Goal: Task Accomplishment & Management: Use online tool/utility

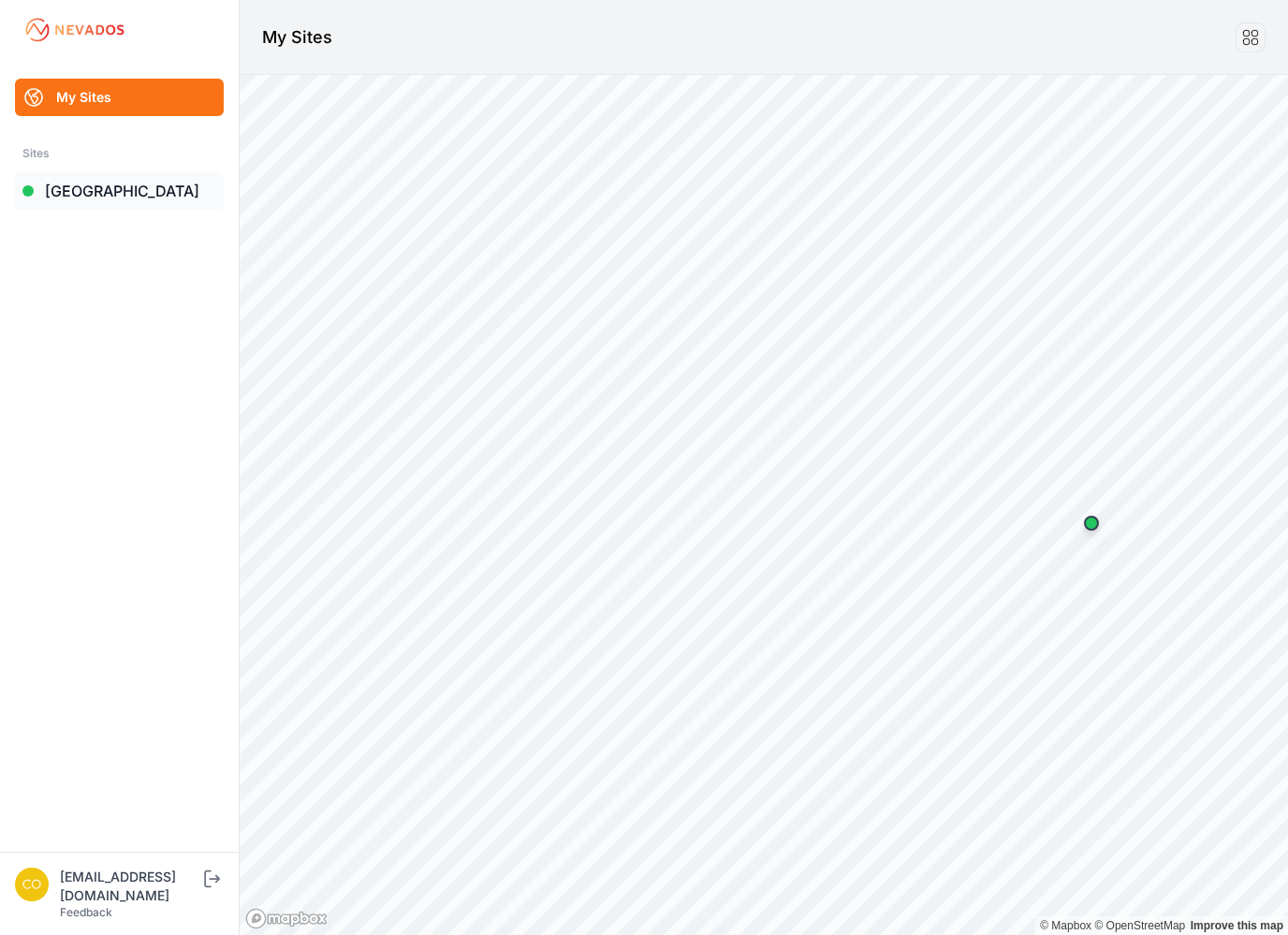
click at [69, 184] on link "[GEOGRAPHIC_DATA]" at bounding box center [120, 191] width 209 height 38
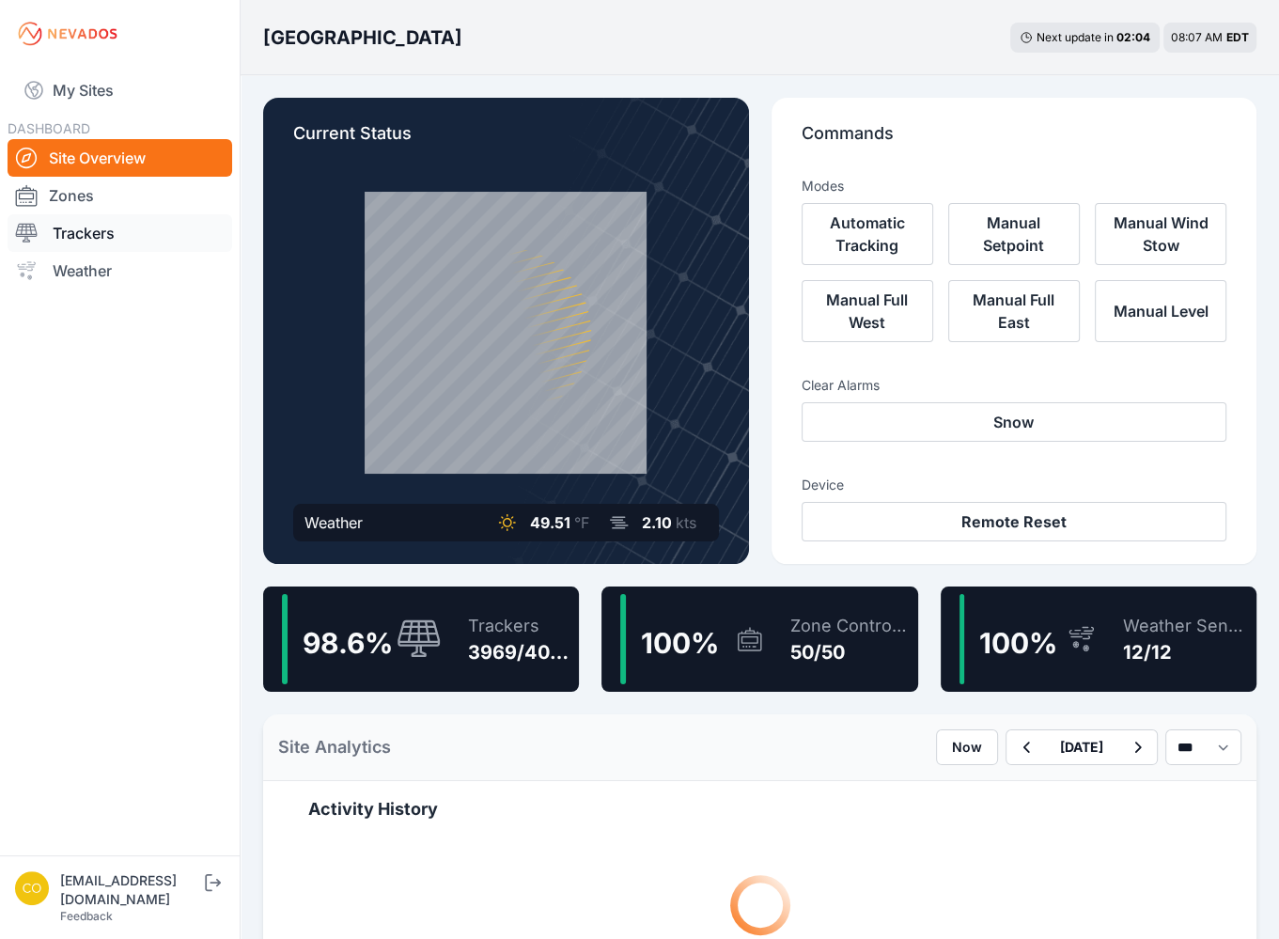
click at [109, 232] on link "Trackers" at bounding box center [120, 233] width 225 height 38
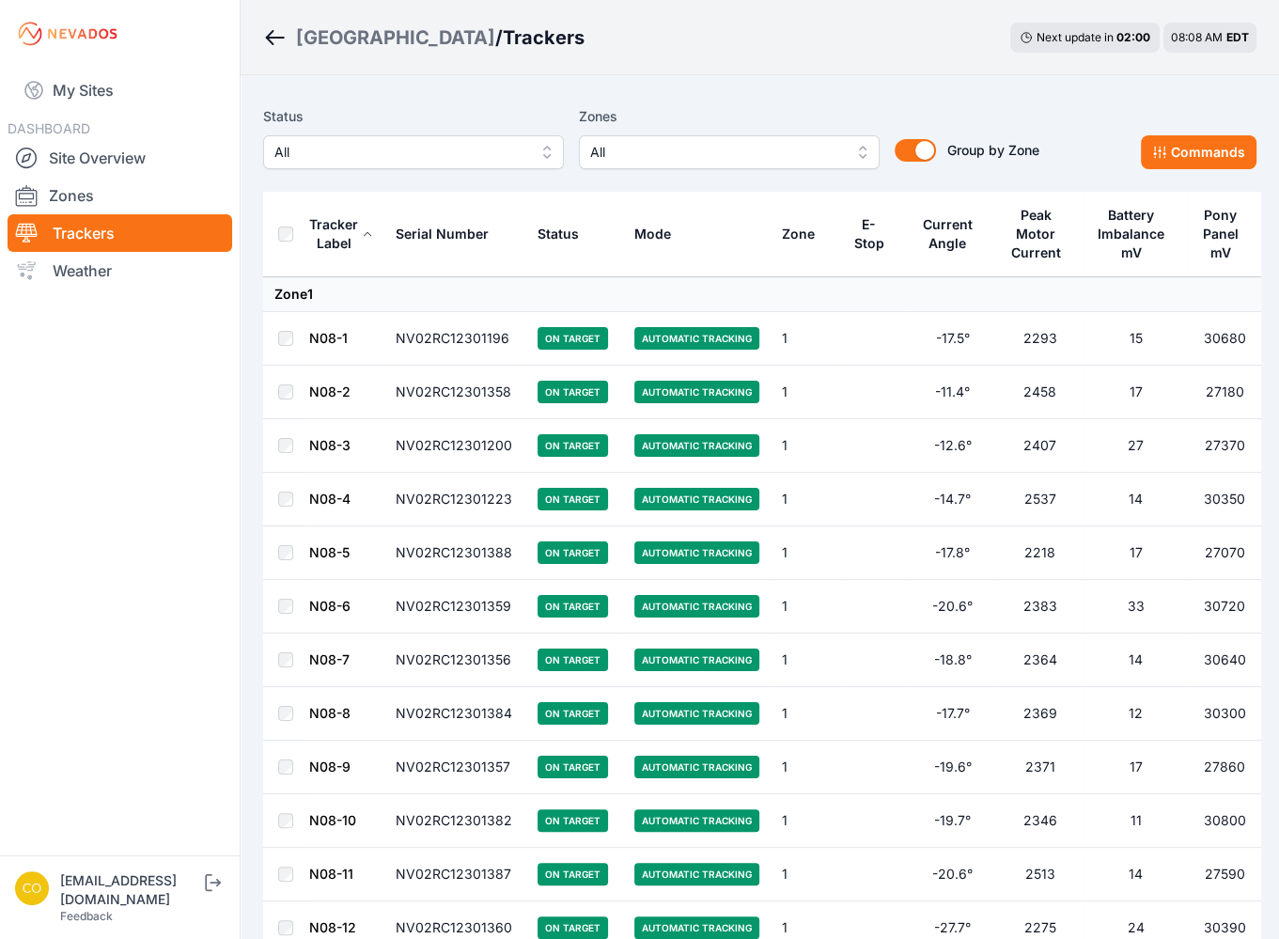
click at [680, 149] on span "All" at bounding box center [716, 152] width 252 height 23
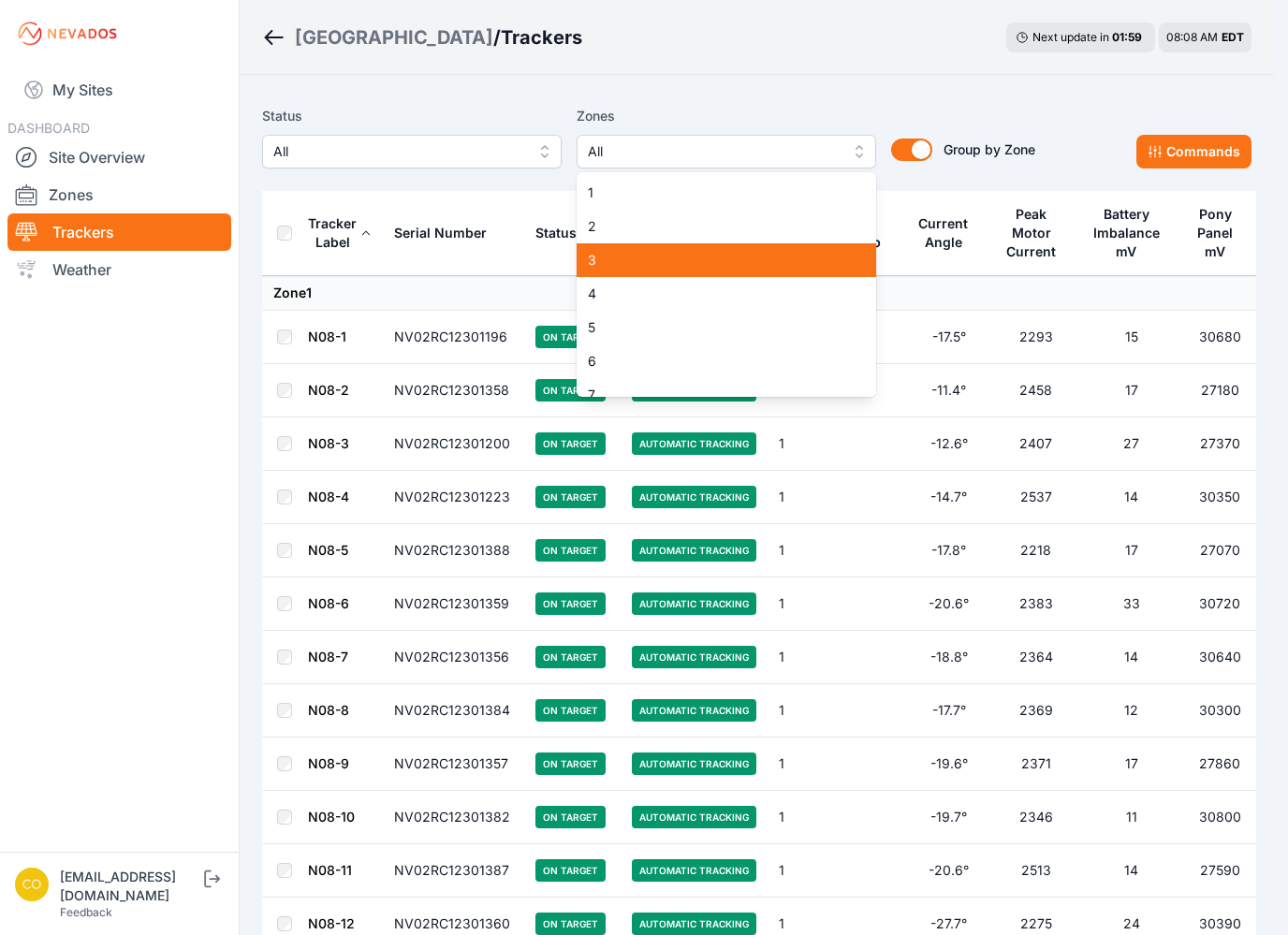
click at [662, 261] on span "3" at bounding box center [715, 260] width 255 height 19
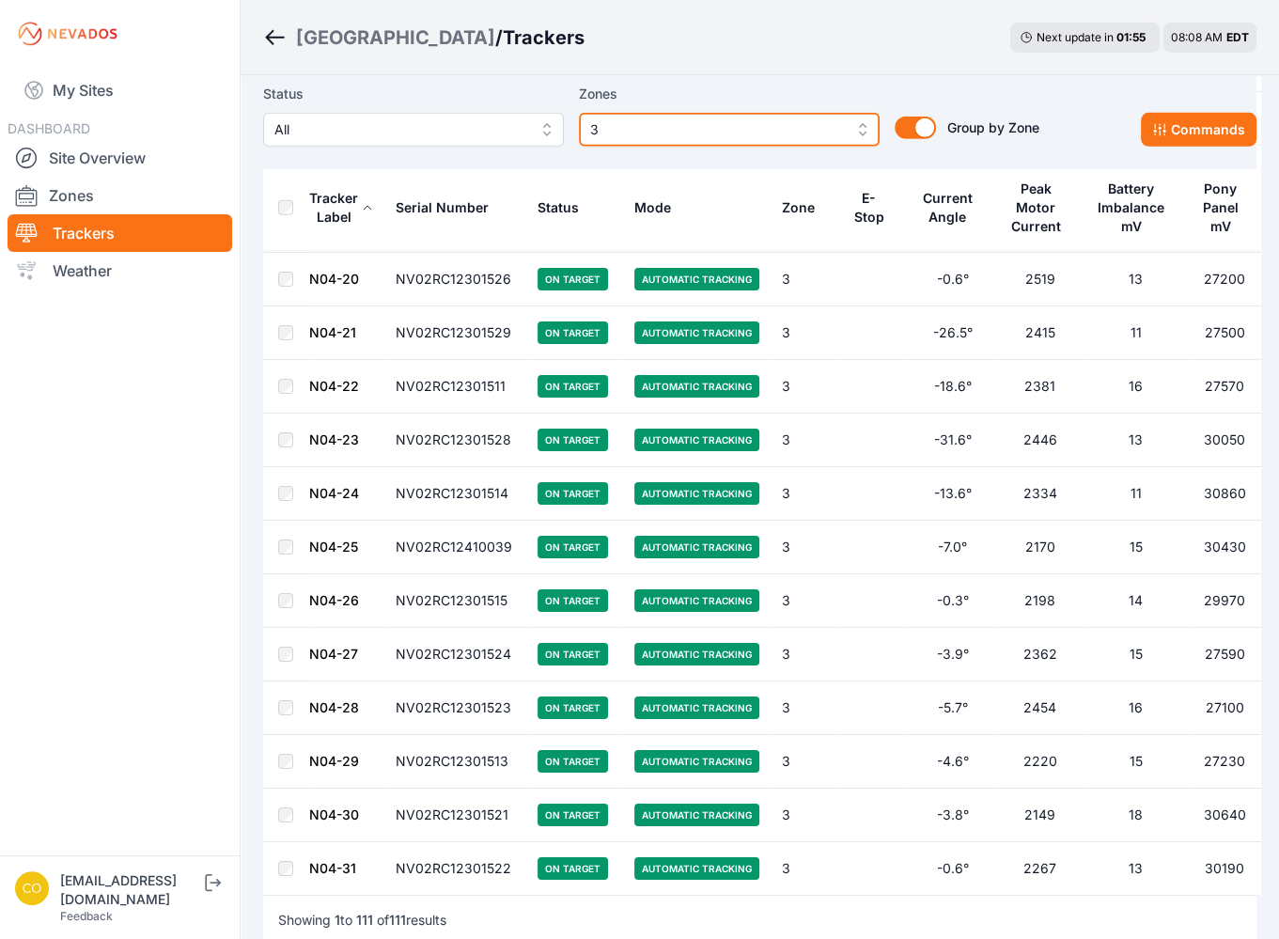
scroll to position [5488, 0]
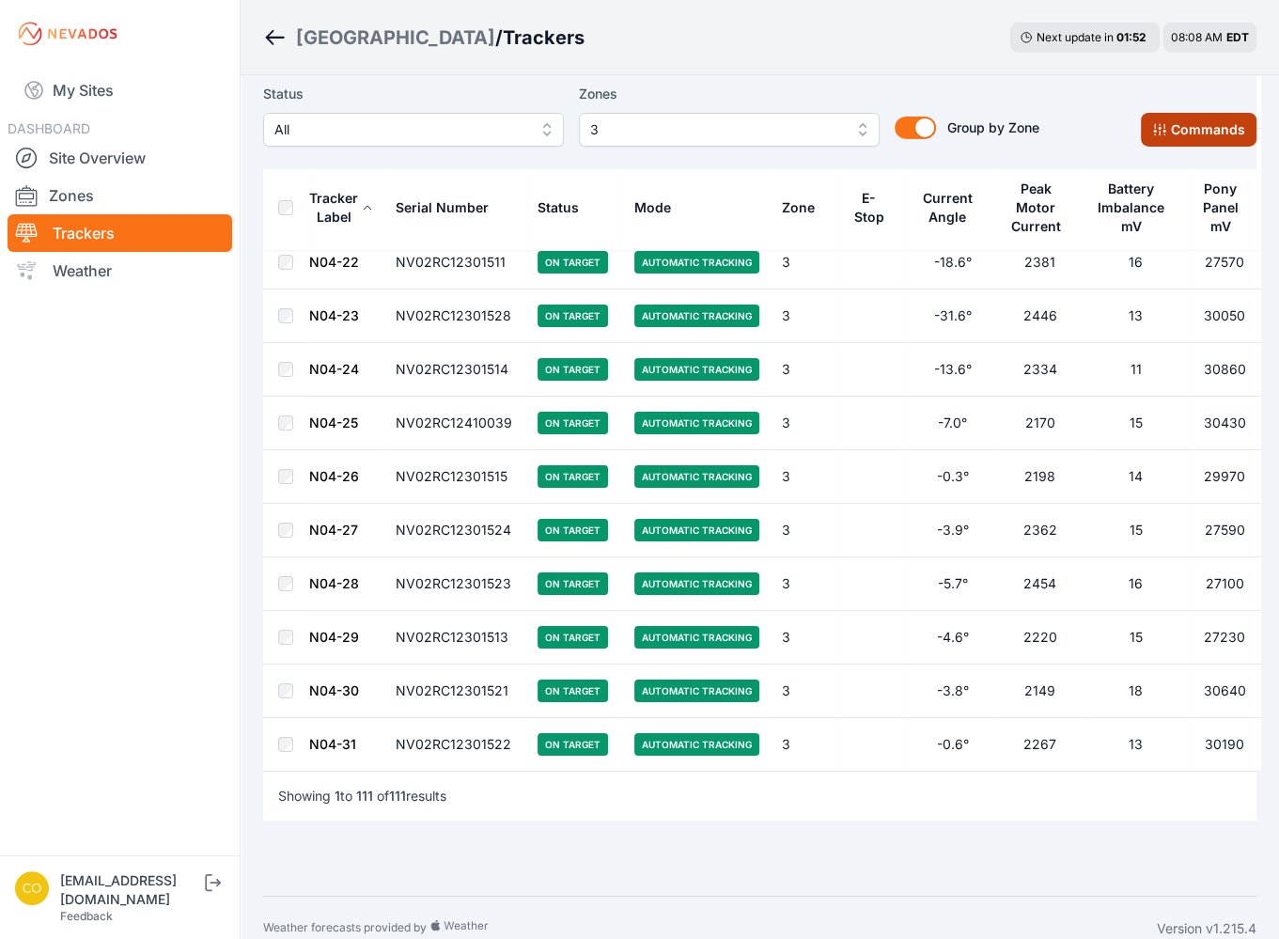
click at [1184, 123] on button "Commands" at bounding box center [1199, 130] width 116 height 34
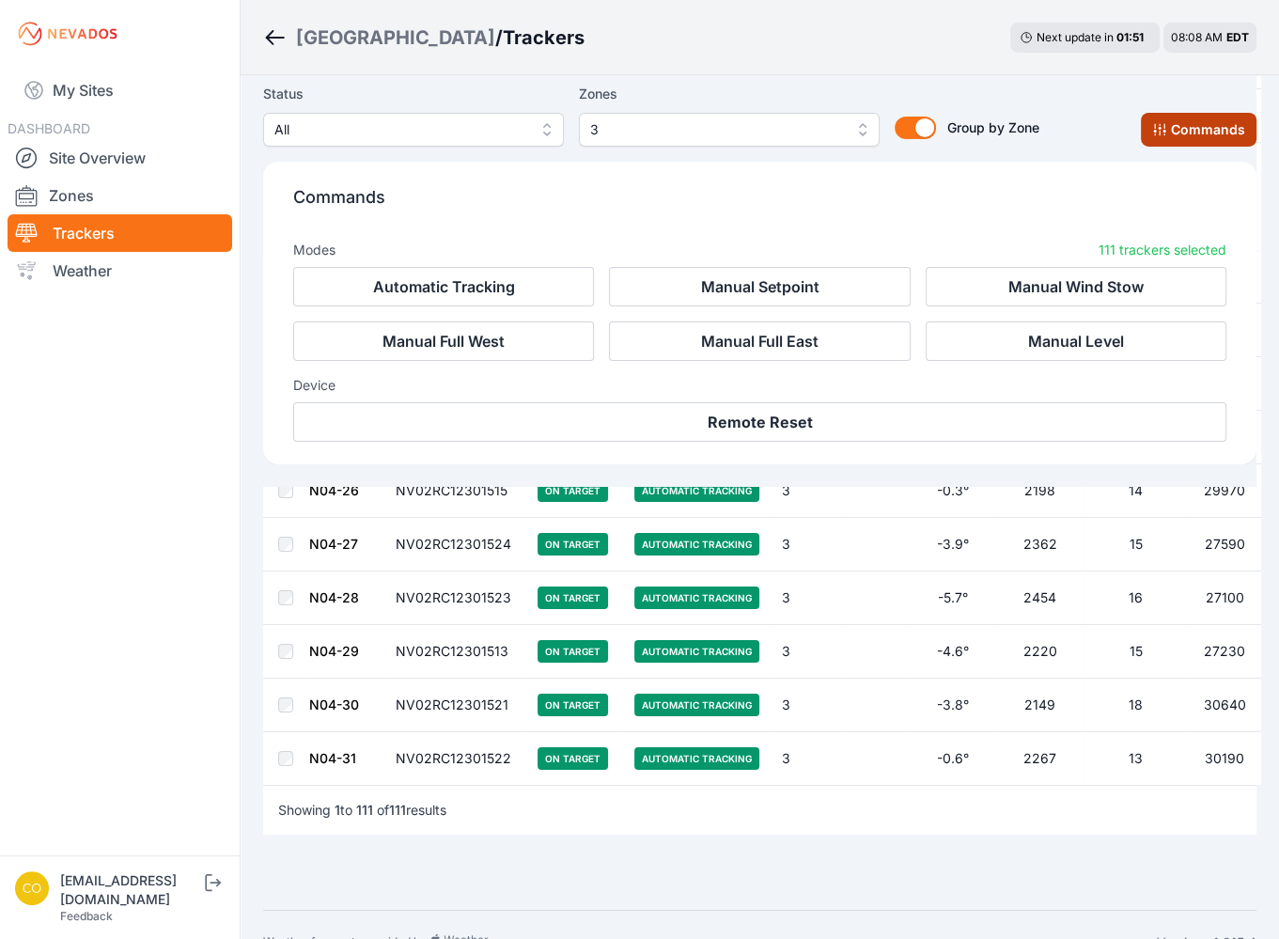
scroll to position [5805, 0]
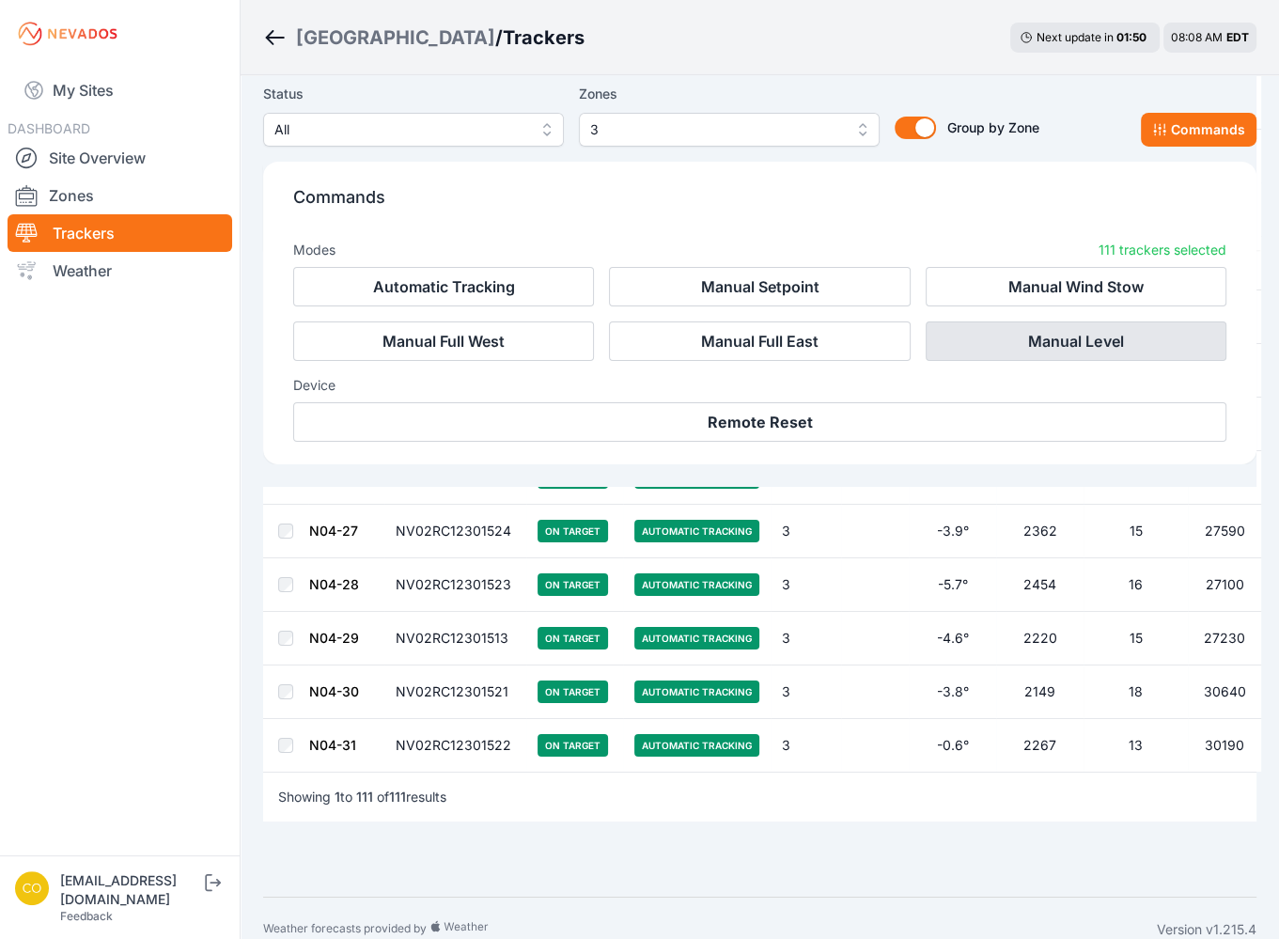
click at [1075, 337] on button "Manual Level" at bounding box center [1076, 340] width 301 height 39
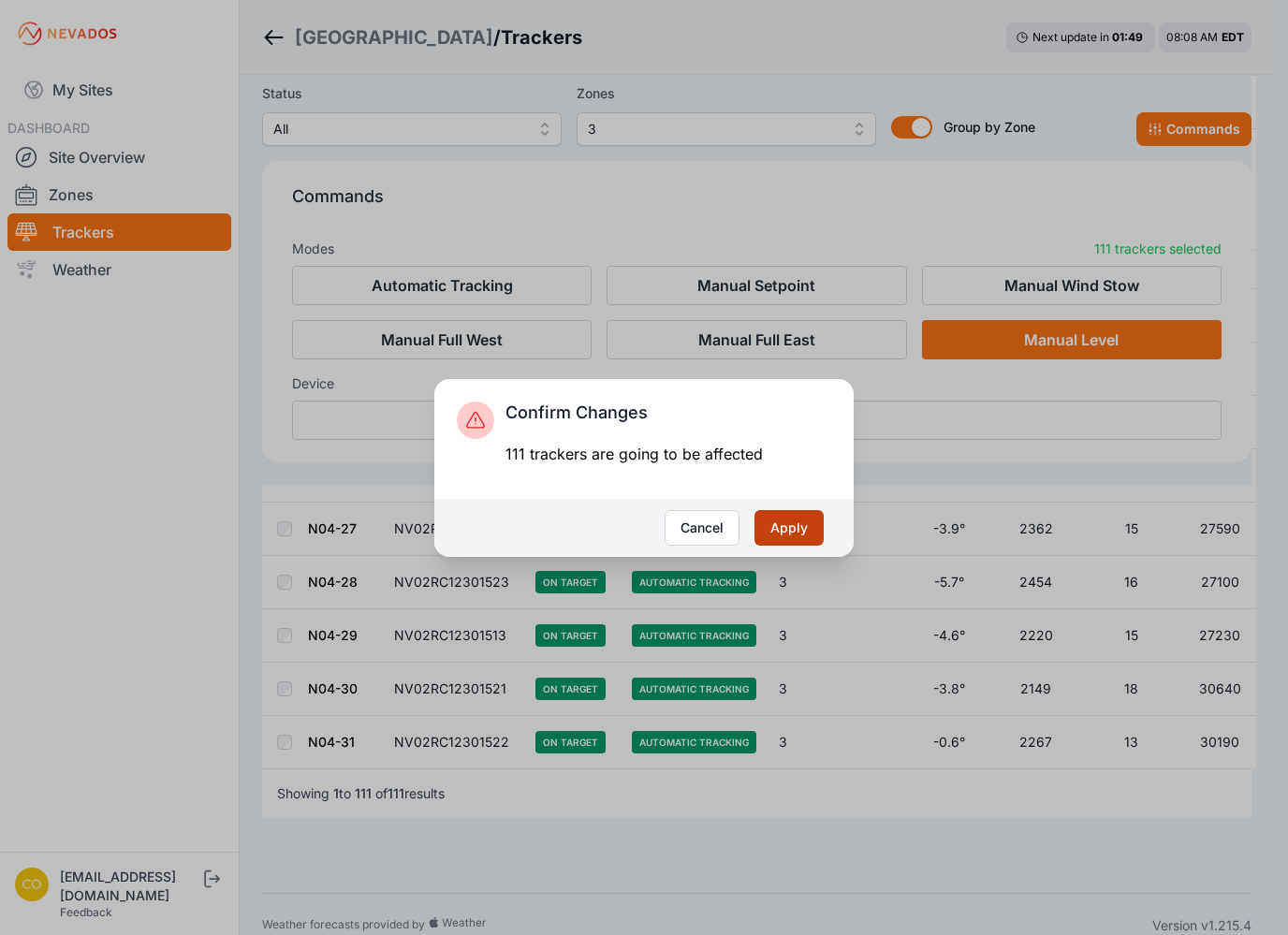
click at [806, 529] on button "Apply" at bounding box center [790, 528] width 70 height 36
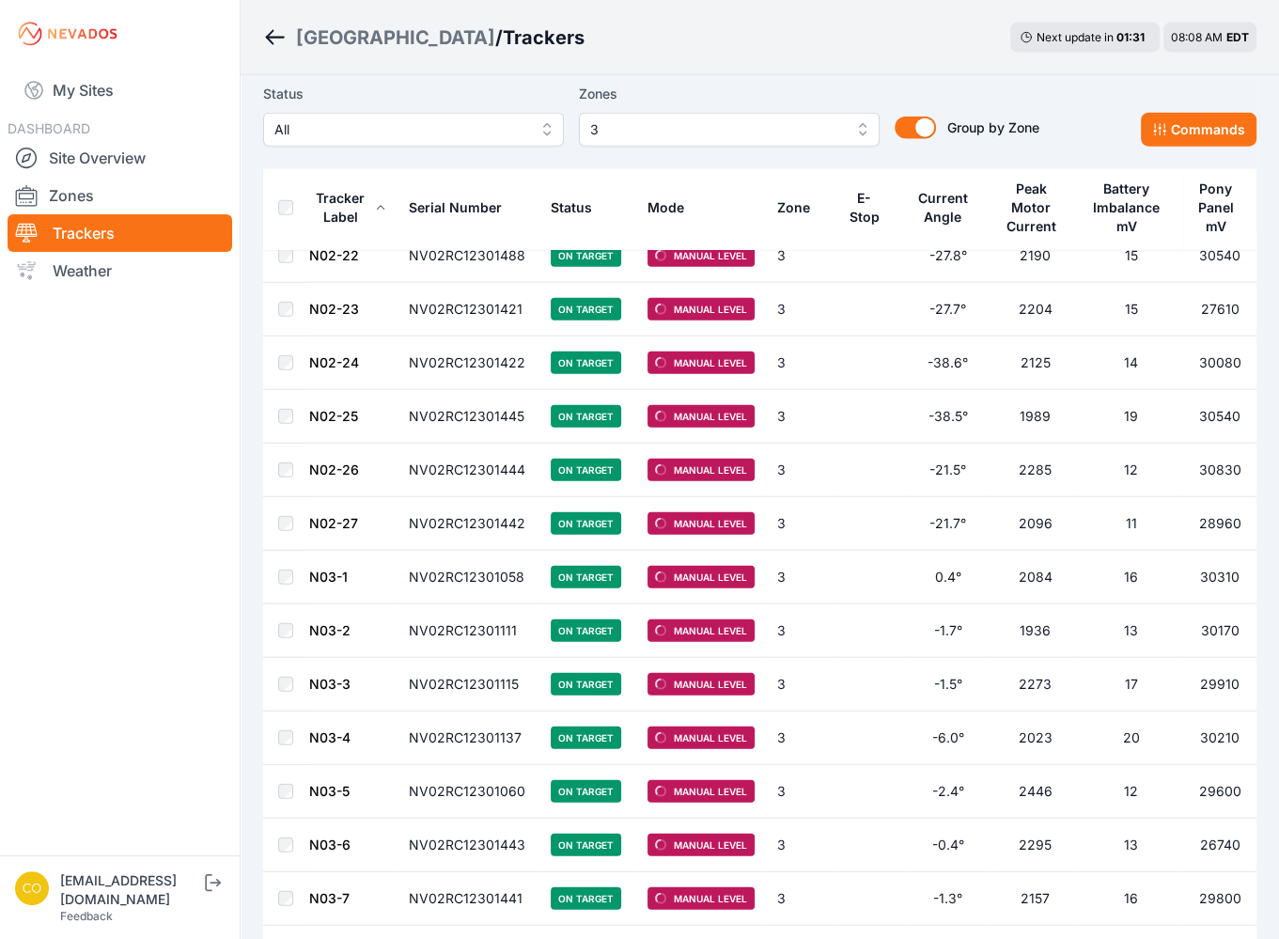
scroll to position [3890, 0]
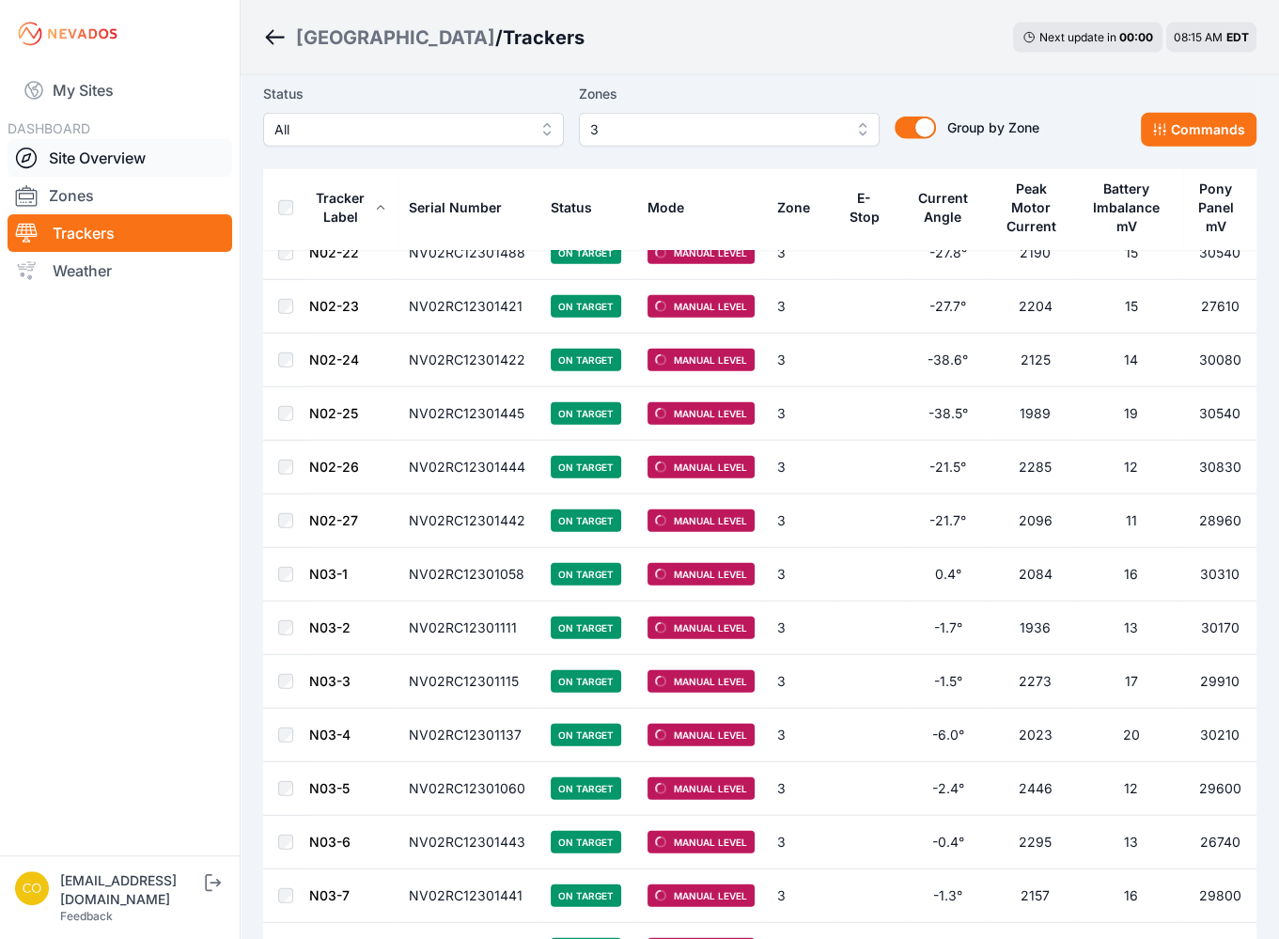
click at [108, 153] on link "Site Overview" at bounding box center [120, 158] width 225 height 38
